Goal: Task Accomplishment & Management: Manage account settings

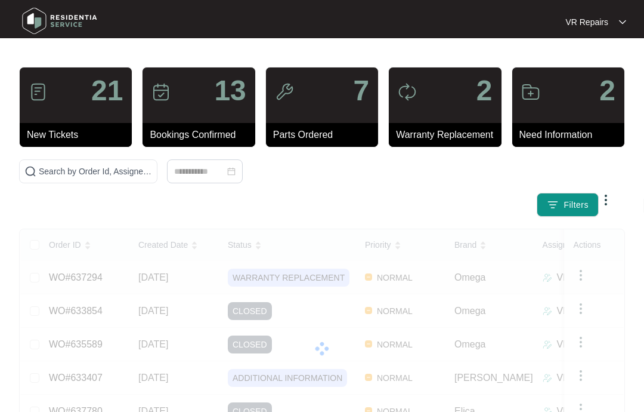
click at [98, 277] on link "WO#637294" at bounding box center [76, 277] width 54 height 10
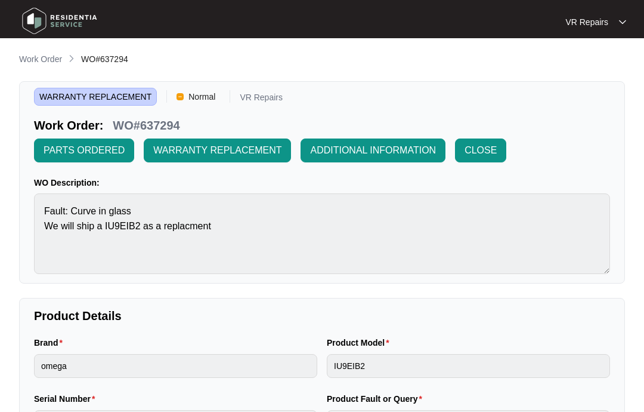
click at [46, 64] on p "Work Order" at bounding box center [40, 59] width 43 height 12
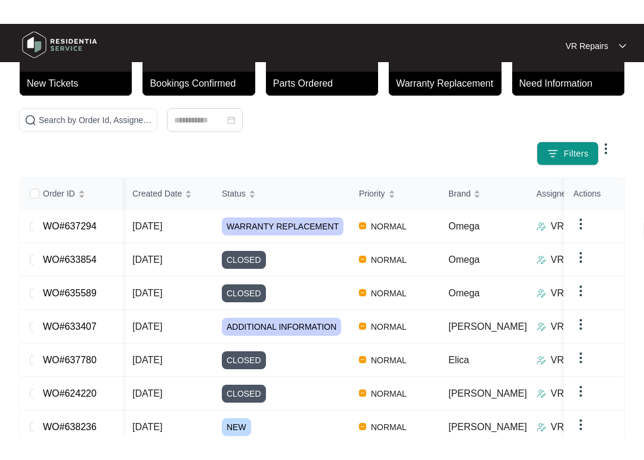
scroll to position [29, 0]
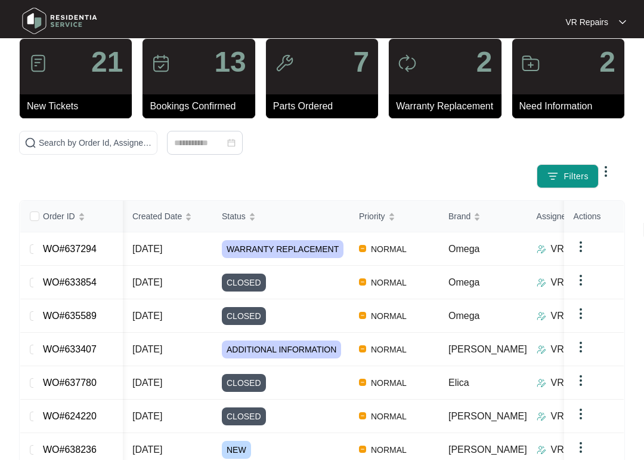
click at [97, 347] on link "WO#633407" at bounding box center [70, 349] width 54 height 10
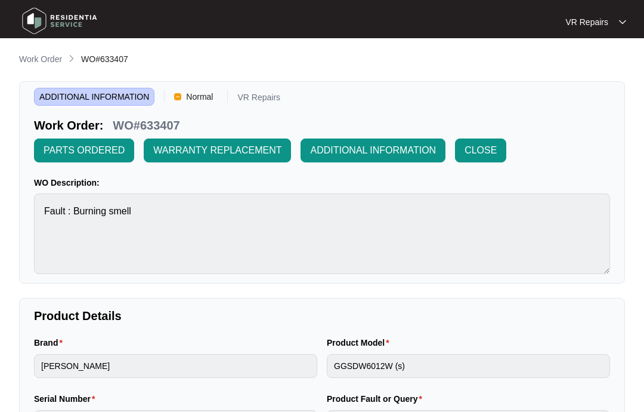
click at [45, 57] on p "Work Order" at bounding box center [40, 59] width 43 height 12
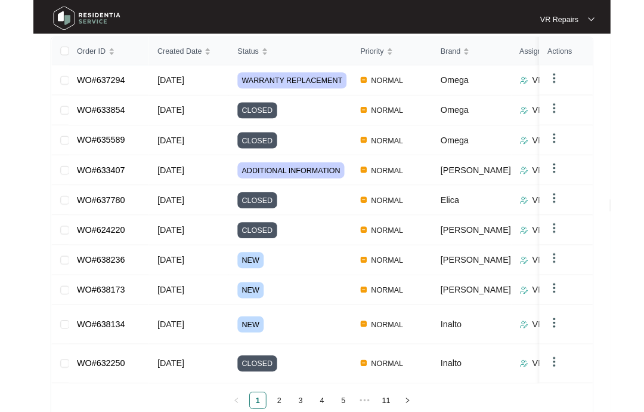
scroll to position [235, 0]
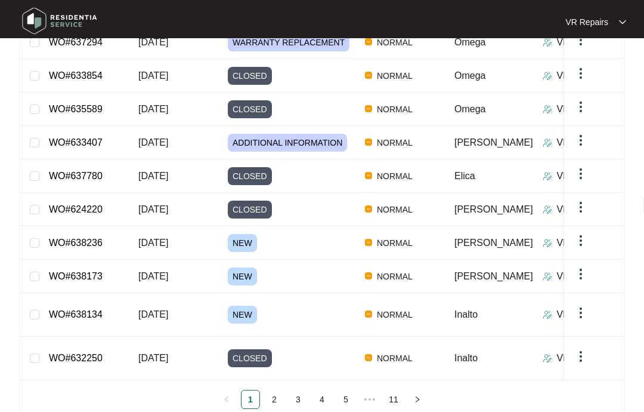
click at [279, 390] on link "2" at bounding box center [275, 399] width 18 height 18
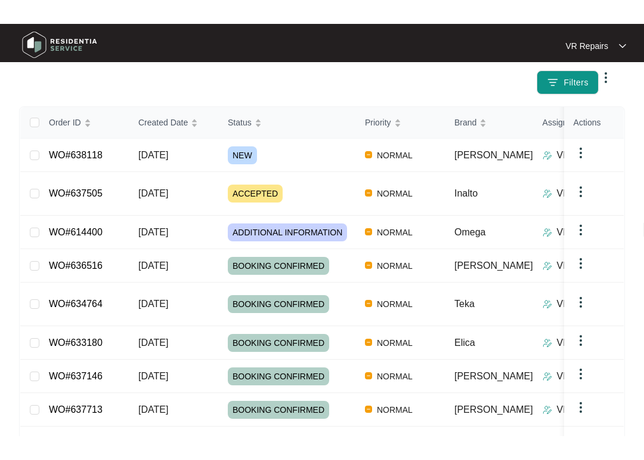
scroll to position [98, 0]
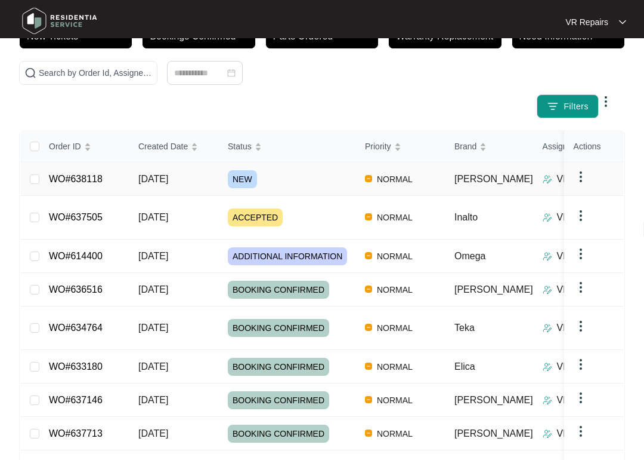
click at [101, 175] on link "WO#638118" at bounding box center [76, 179] width 54 height 10
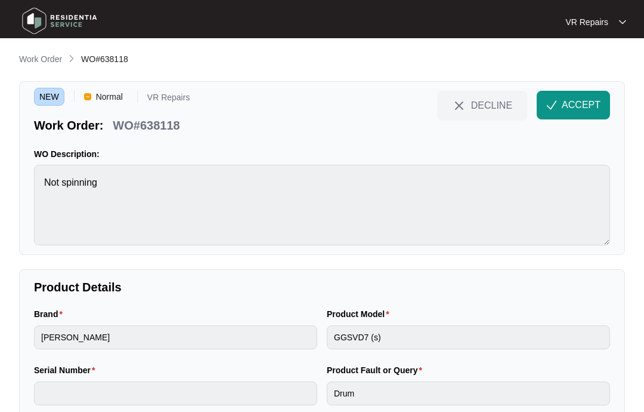
click at [579, 105] on span "ACCEPT" at bounding box center [581, 105] width 39 height 14
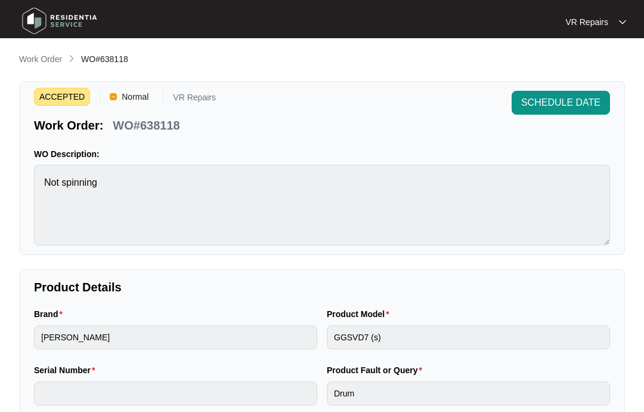
click at [35, 58] on p "Work Order" at bounding box center [40, 59] width 43 height 12
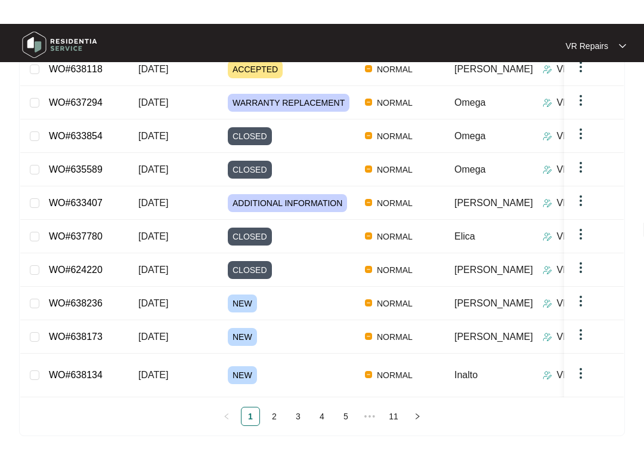
scroll to position [184, 0]
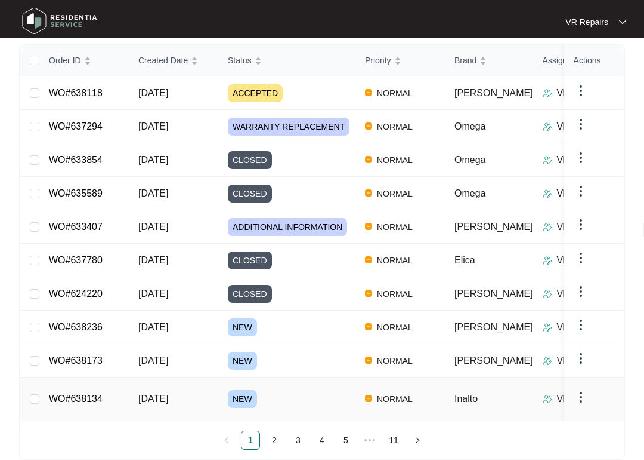
click at [94, 393] on link "WO#638134" at bounding box center [76, 398] width 54 height 10
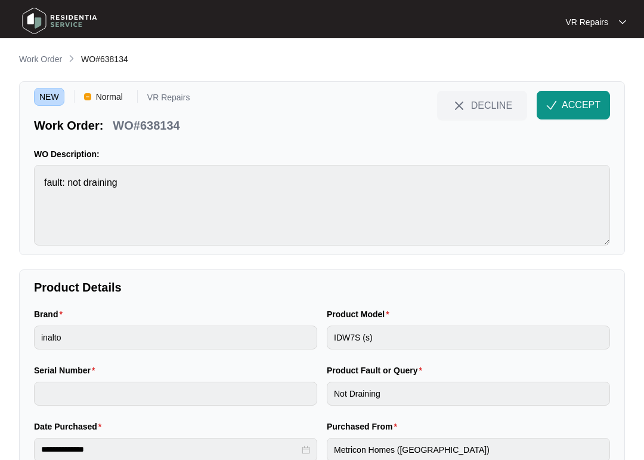
click at [573, 104] on span "ACCEPT" at bounding box center [581, 105] width 39 height 14
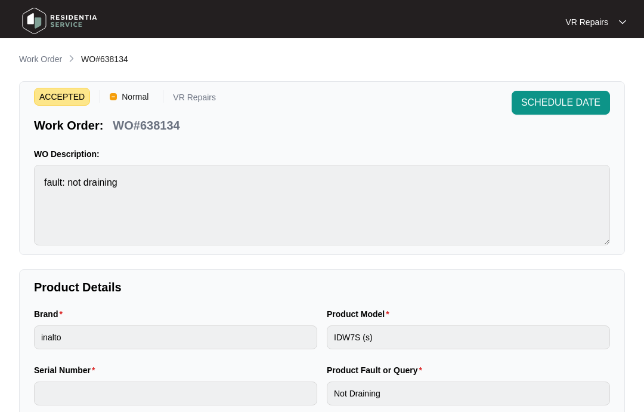
click at [41, 55] on p "Work Order" at bounding box center [40, 59] width 43 height 12
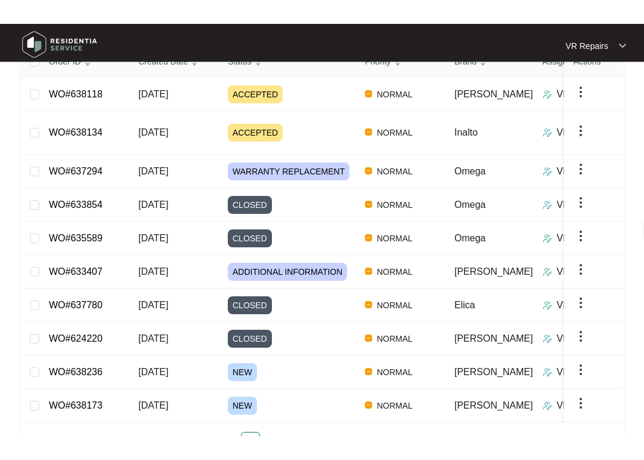
scroll to position [159, 0]
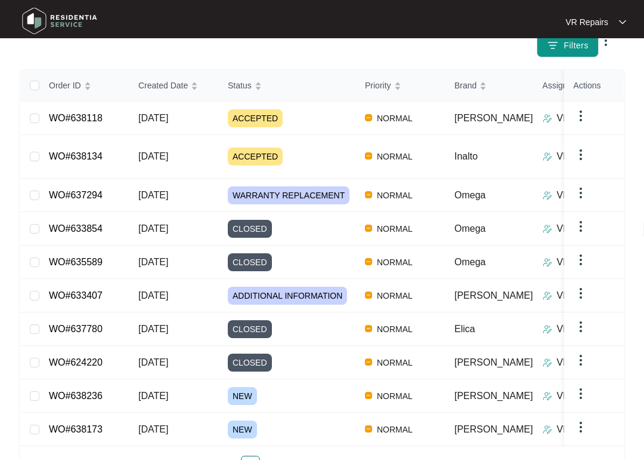
click at [103, 411] on link "WO#638173" at bounding box center [76, 429] width 54 height 10
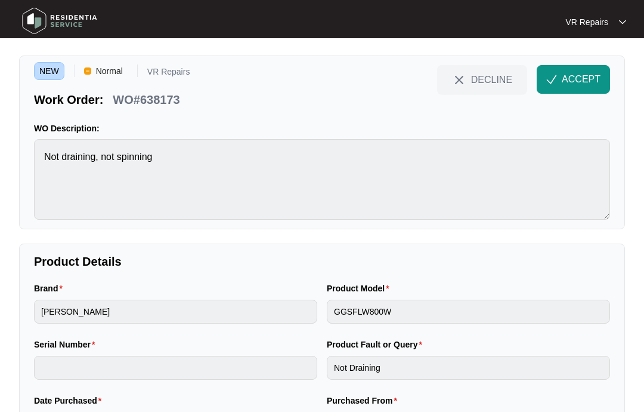
scroll to position [14, 0]
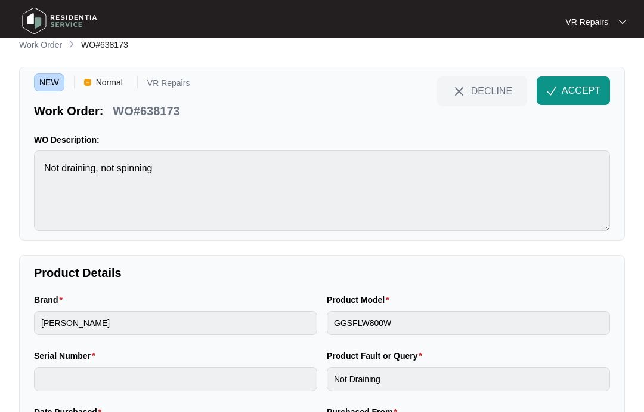
click at [584, 81] on button "ACCEPT" at bounding box center [573, 90] width 73 height 29
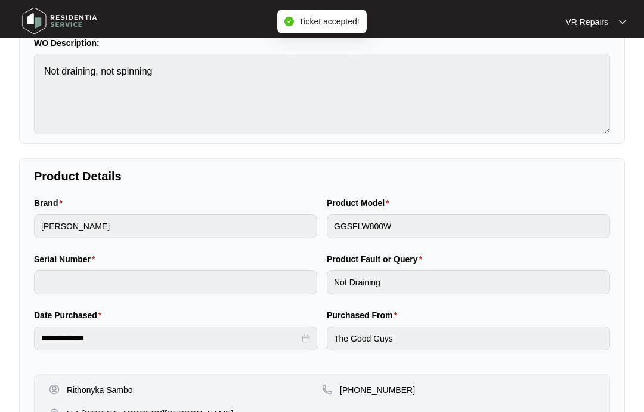
scroll to position [0, 0]
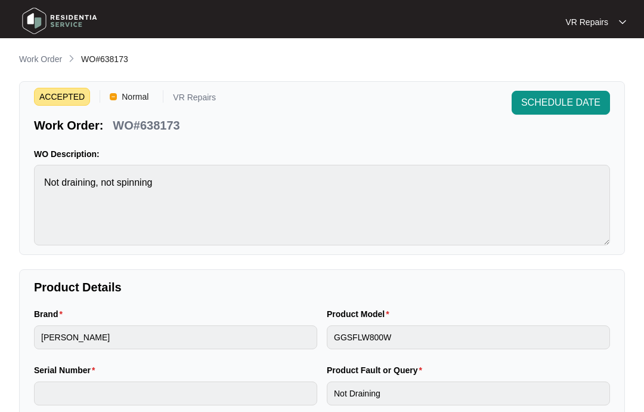
click at [35, 53] on p "Work Order" at bounding box center [40, 59] width 43 height 12
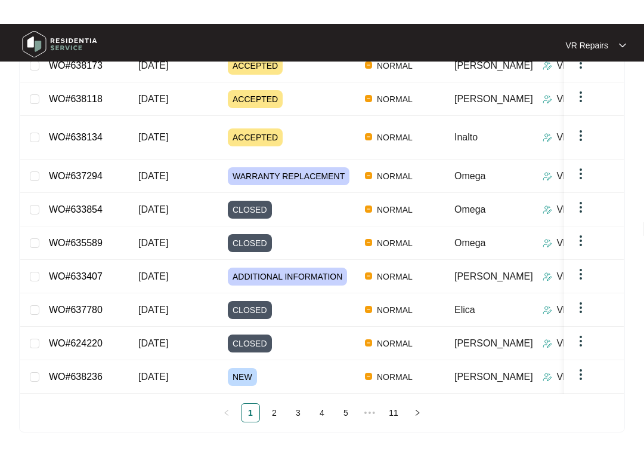
scroll to position [187, 0]
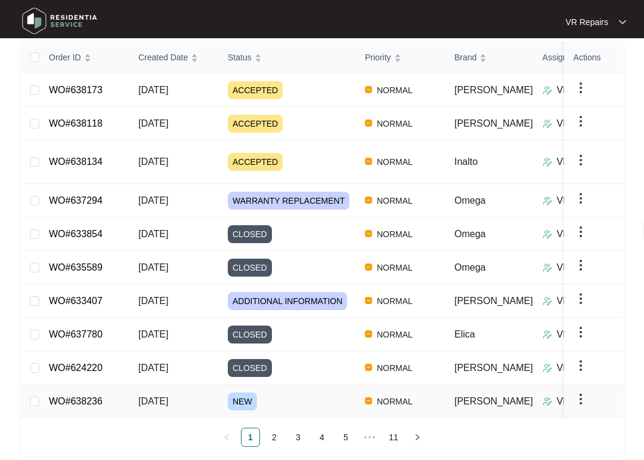
click at [95, 396] on link "WO#638236" at bounding box center [76, 401] width 54 height 10
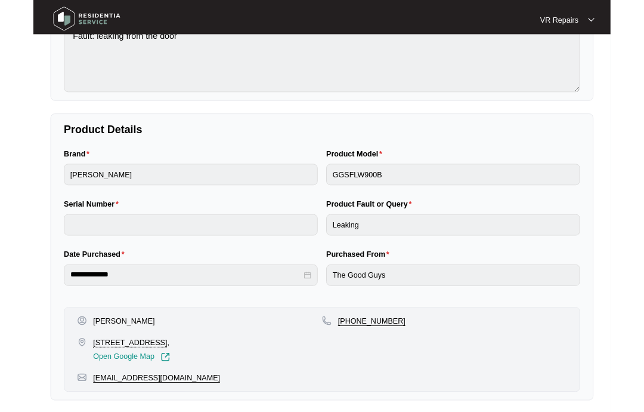
scroll to position [196, 0]
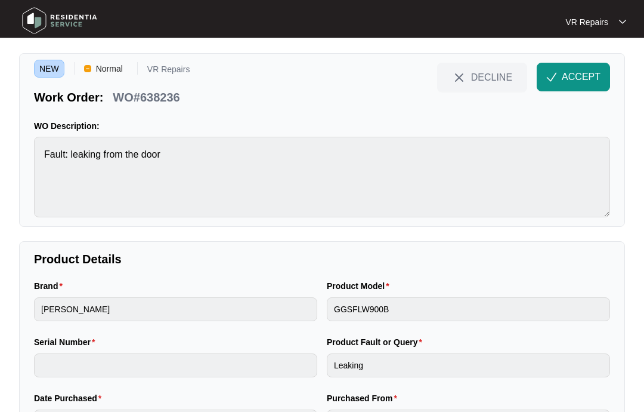
click at [576, 74] on span "ACCEPT" at bounding box center [581, 77] width 39 height 14
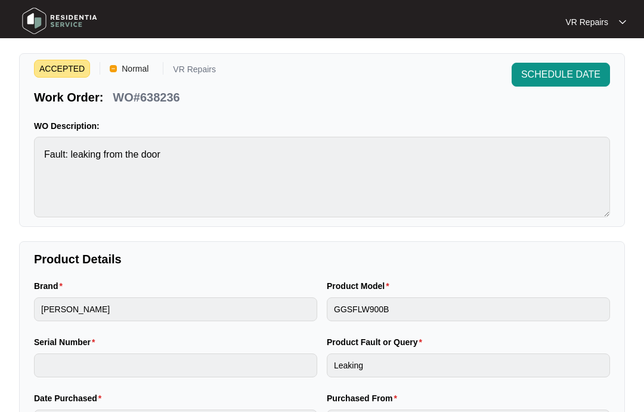
scroll to position [0, 0]
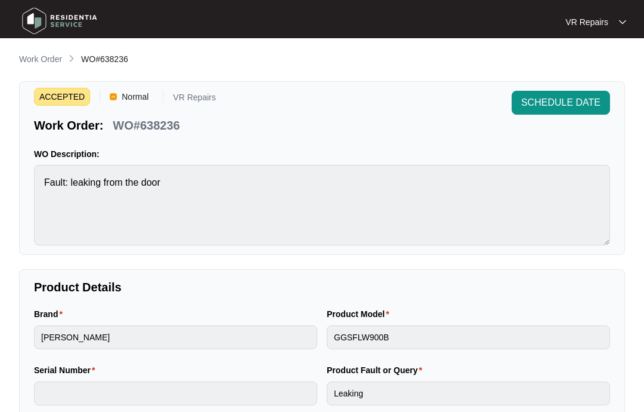
click at [34, 62] on p "Work Order" at bounding box center [40, 59] width 43 height 12
